Goal: Check status: Check status

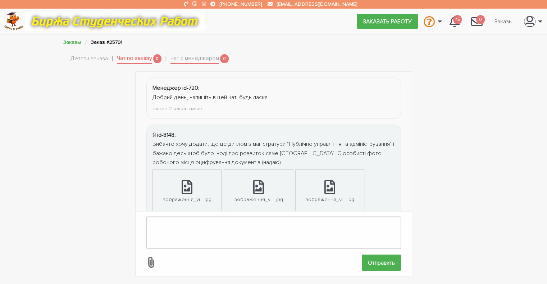
scroll to position [410, 0]
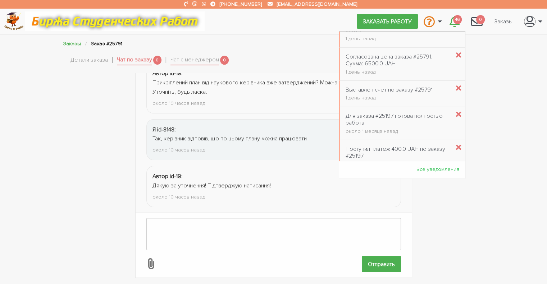
scroll to position [86, 0]
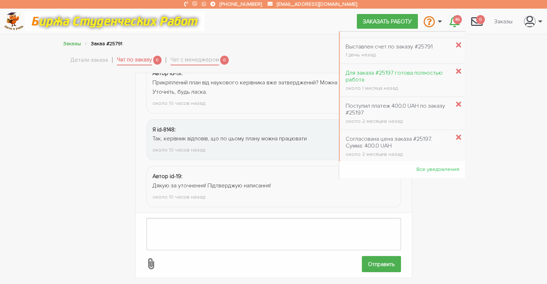
click at [416, 74] on div "Для заказа #25197 готова полностью работа" at bounding box center [398, 77] width 105 height 14
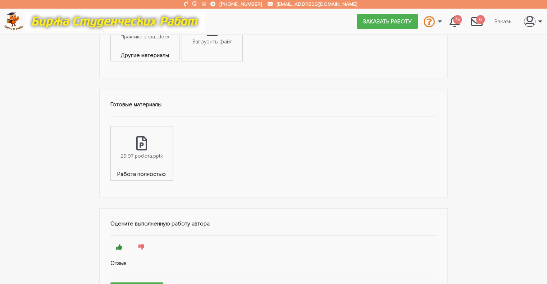
scroll to position [324, 0]
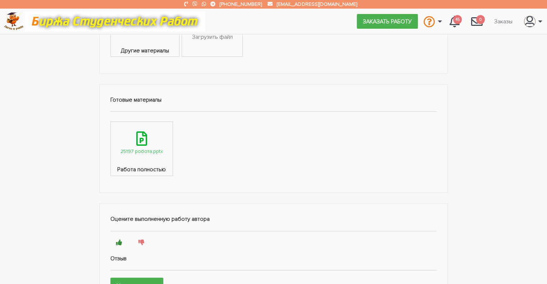
click at [135, 141] on link "25197 робота.pptx" at bounding box center [142, 144] width 62 height 44
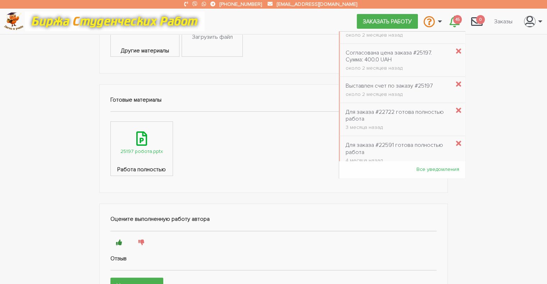
scroll to position [216, 0]
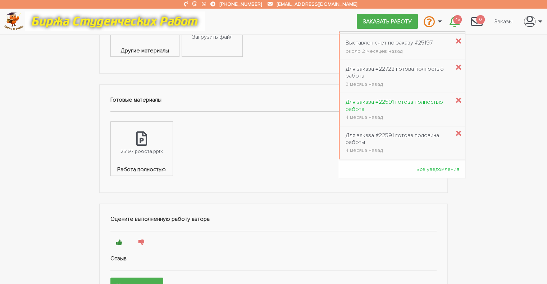
click at [398, 101] on div "Для заказа #22591 готова полностью работа" at bounding box center [398, 106] width 105 height 14
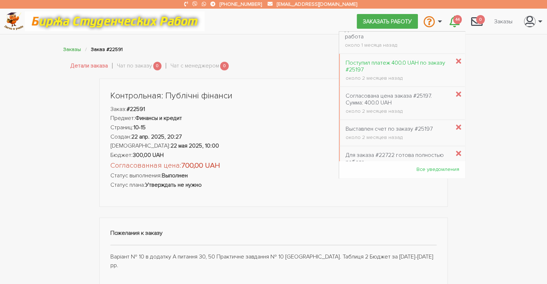
scroll to position [216, 0]
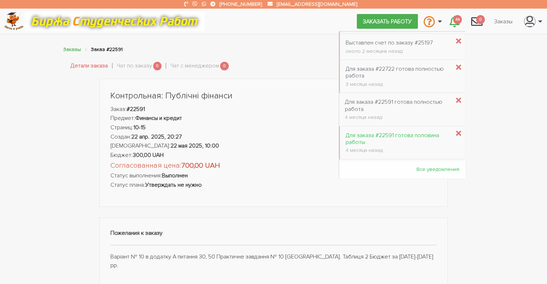
click at [394, 134] on div "Для заказа #22591 готова половина работы" at bounding box center [398, 139] width 105 height 14
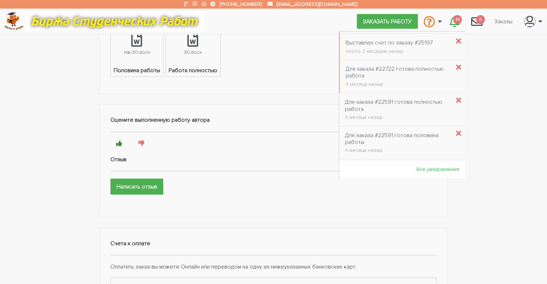
scroll to position [259, 0]
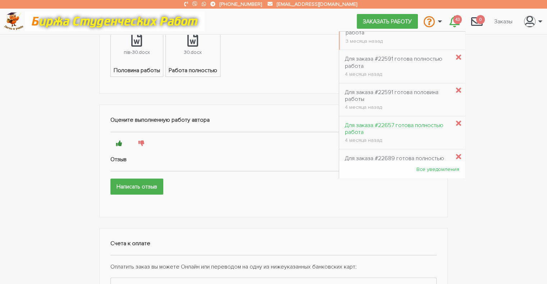
click at [368, 127] on div "Для заказа #22657 готова полностью работа" at bounding box center [397, 129] width 105 height 14
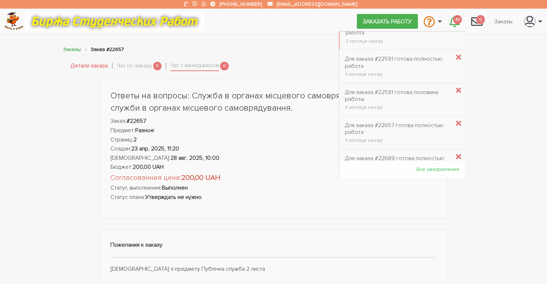
scroll to position [302, 0]
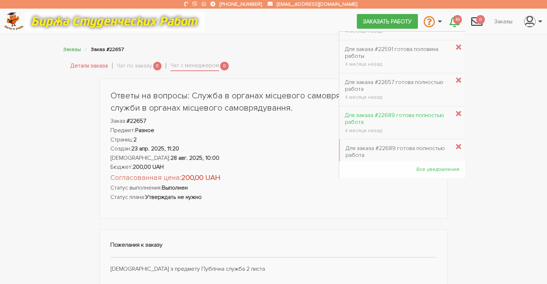
click at [390, 113] on div "Для заказа #22689 готова полностью работа" at bounding box center [397, 119] width 105 height 14
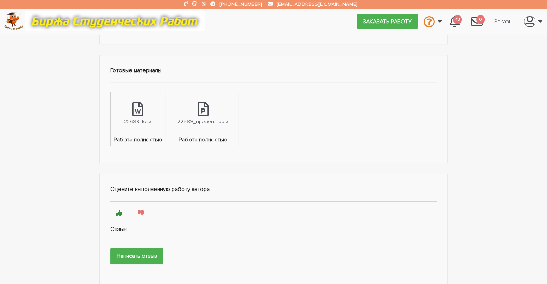
scroll to position [396, 0]
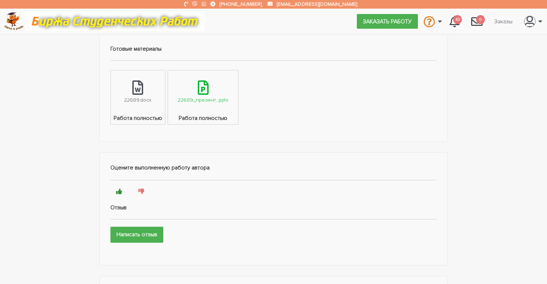
click at [203, 93] on icon at bounding box center [203, 88] width 11 height 14
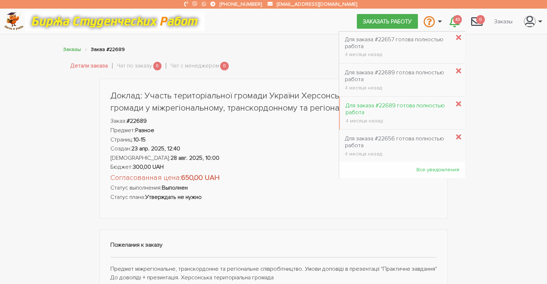
scroll to position [388, 0]
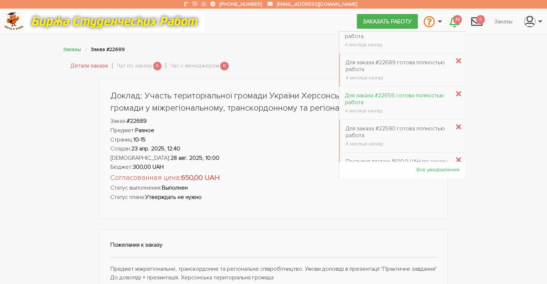
click at [355, 96] on div "Для заказа #22656 готова полностью работа" at bounding box center [397, 99] width 105 height 14
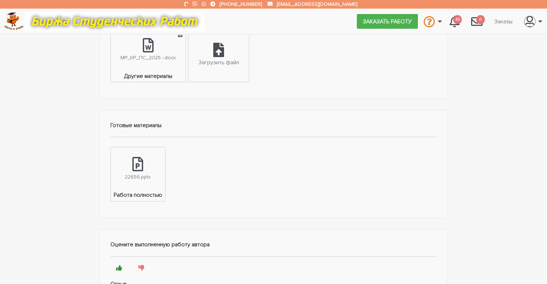
scroll to position [360, 0]
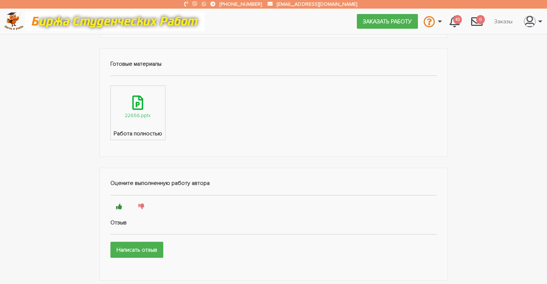
click at [132, 107] on icon at bounding box center [137, 103] width 11 height 14
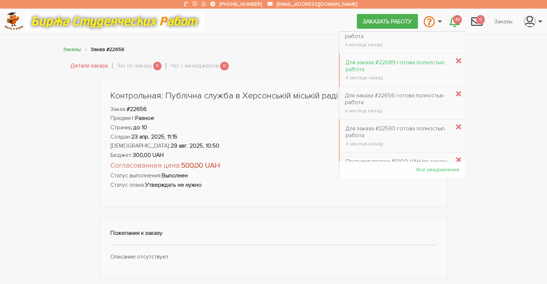
scroll to position [431, 0]
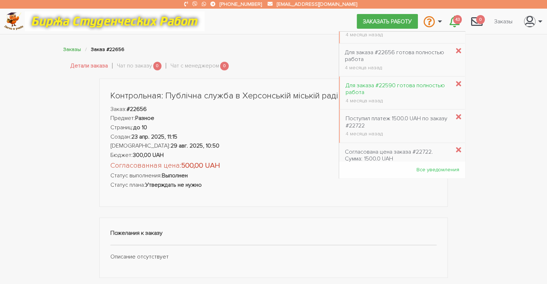
click at [358, 87] on div "Для заказа #22590 готова полностью работа" at bounding box center [398, 89] width 105 height 14
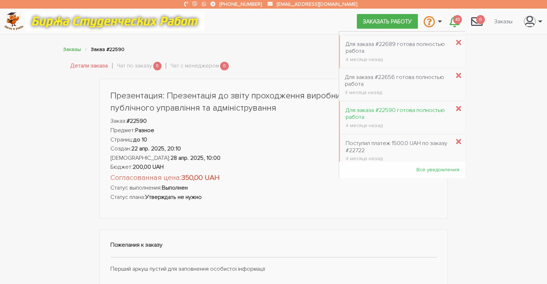
scroll to position [363, 0]
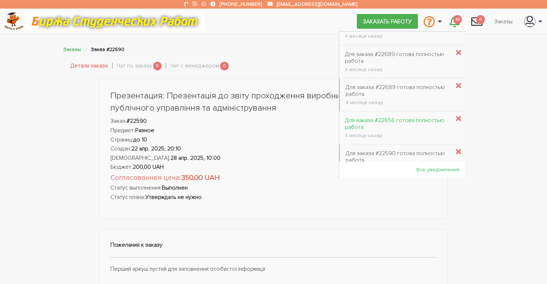
click at [382, 119] on div "Для заказа #22656 готова полностью работа" at bounding box center [397, 124] width 105 height 14
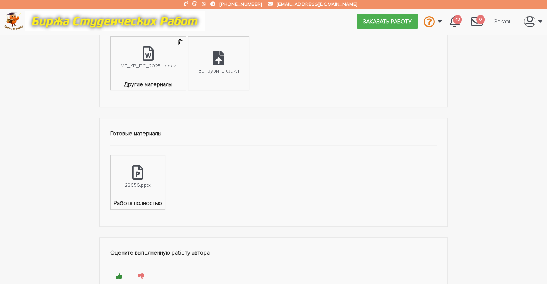
scroll to position [396, 0]
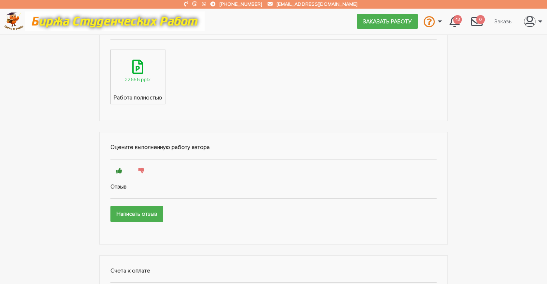
click at [132, 76] on div "22656.pptx" at bounding box center [138, 80] width 26 height 8
